Goal: Find specific page/section: Find specific page/section

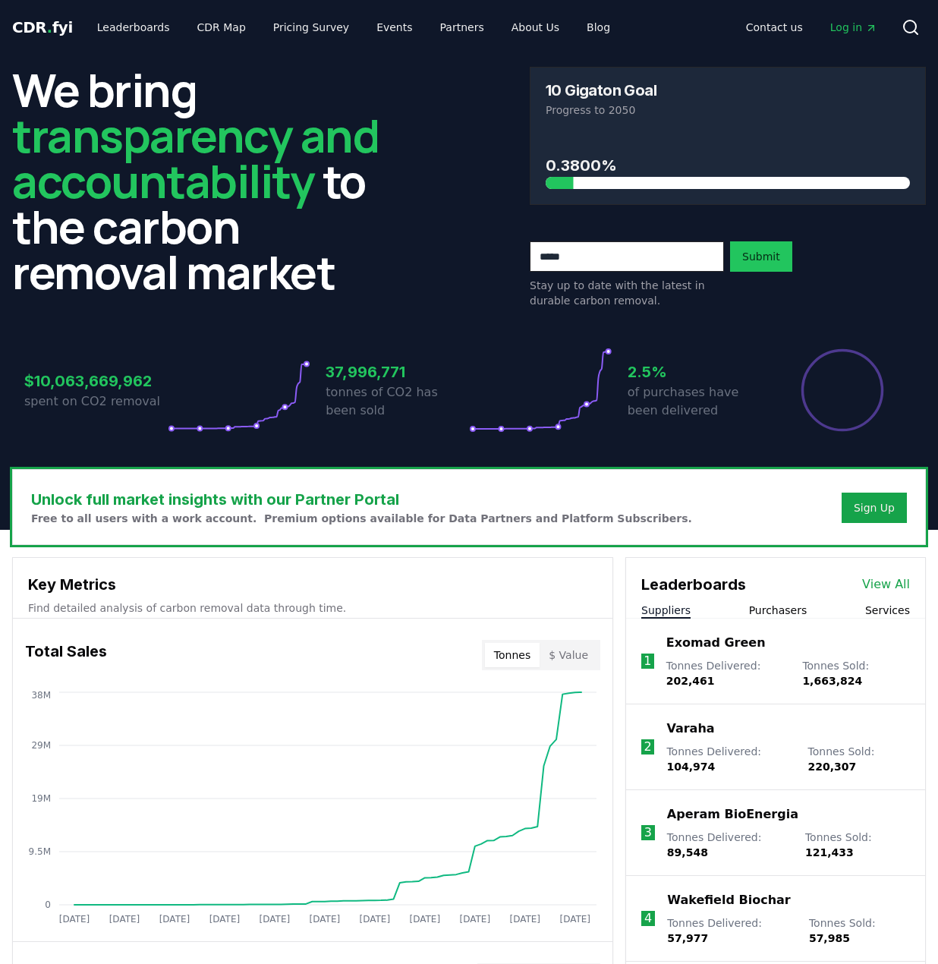
click at [874, 581] on link "View All" at bounding box center [886, 584] width 48 height 18
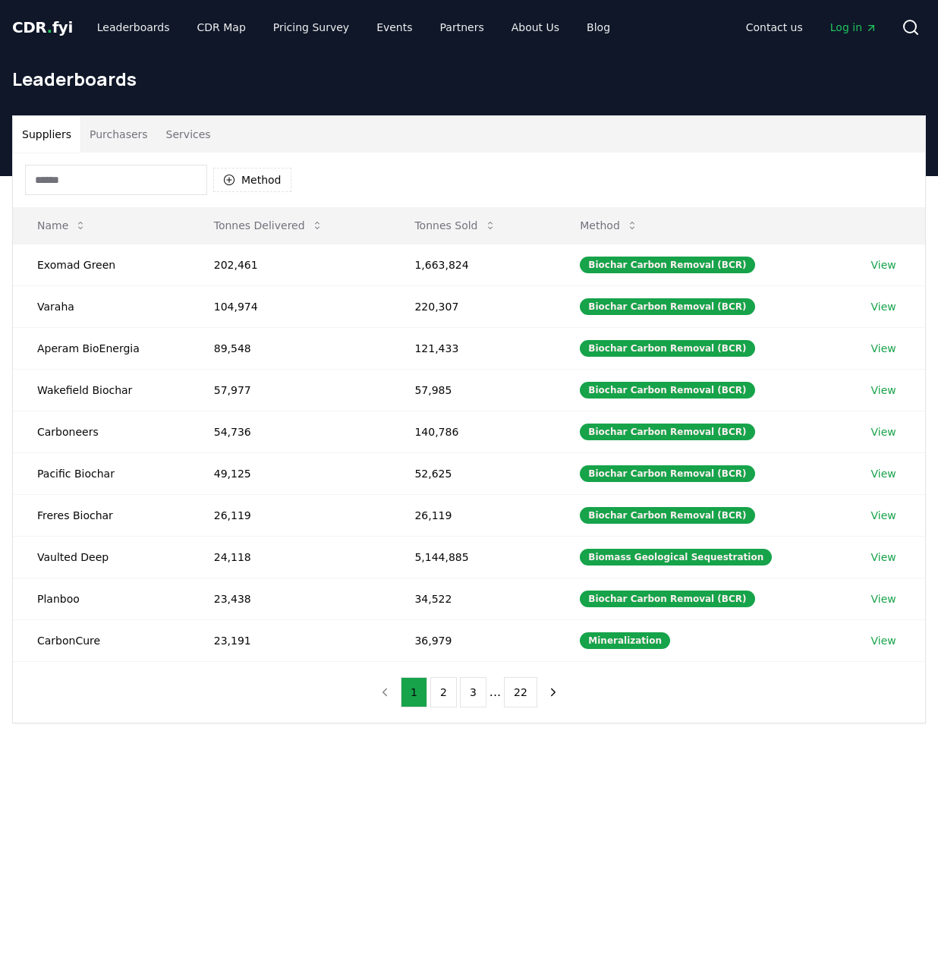
click at [58, 177] on input at bounding box center [116, 180] width 182 height 30
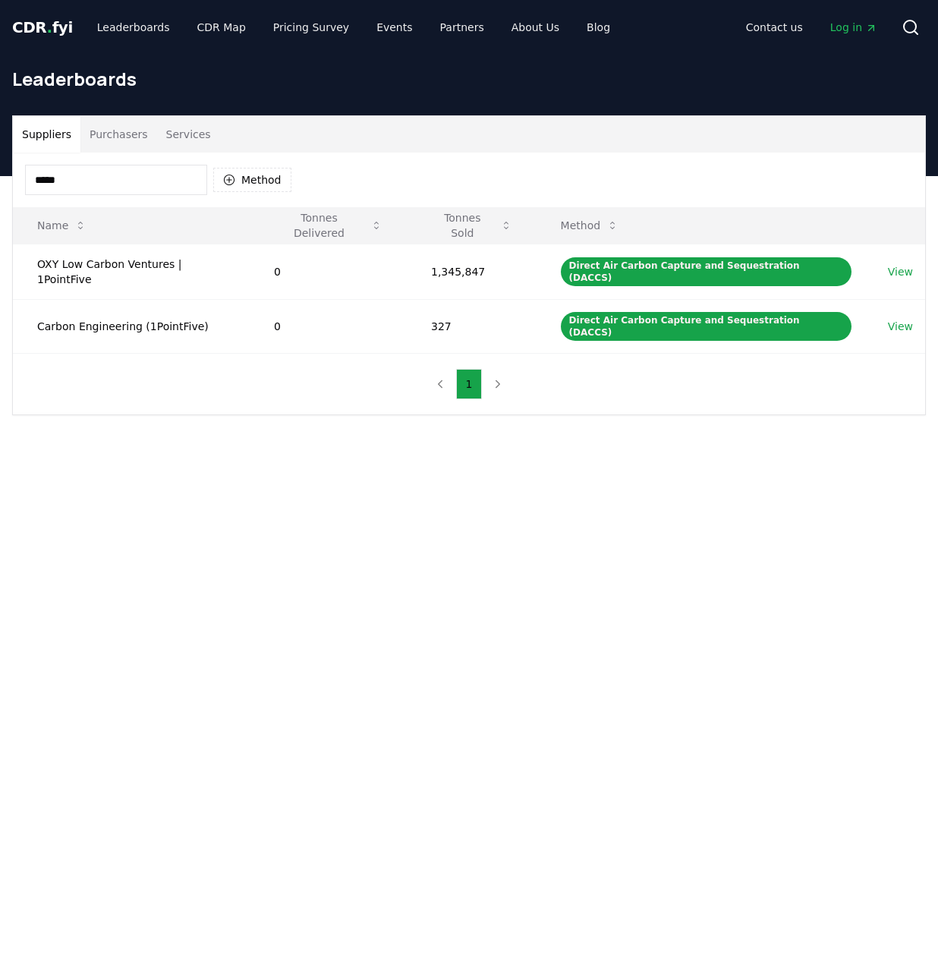
type input "******"
